Goal: Check status

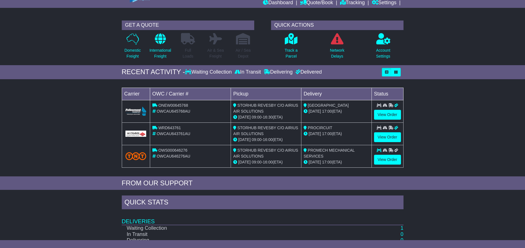
scroll to position [24, 0]
click at [384, 136] on link "View Order" at bounding box center [387, 137] width 27 height 10
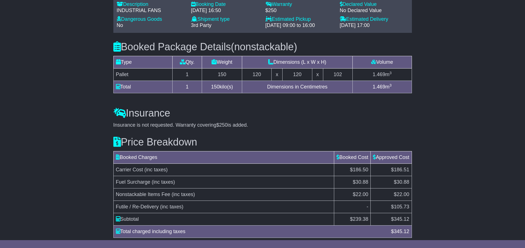
scroll to position [449, 0]
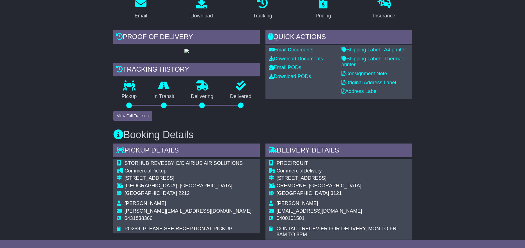
scroll to position [83, 0]
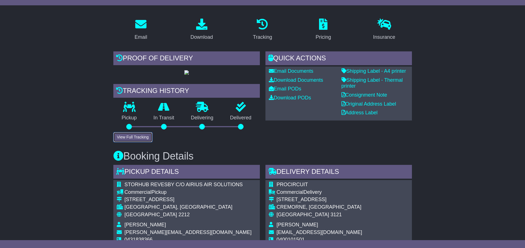
click at [137, 142] on button "View Full Tracking" at bounding box center [132, 137] width 39 height 10
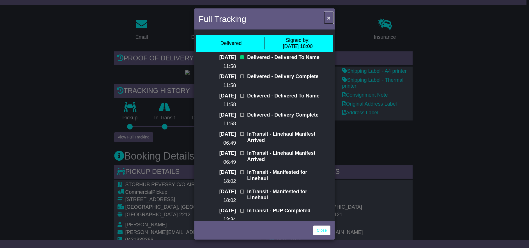
click at [327, 21] on button "×" at bounding box center [328, 18] width 9 height 12
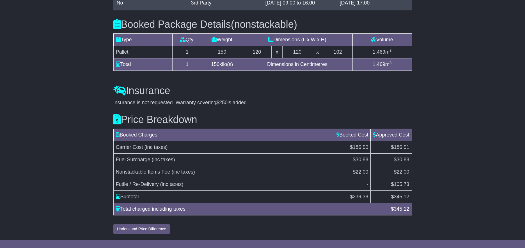
scroll to position [442, 0]
